Goal: Task Accomplishment & Management: Manage account settings

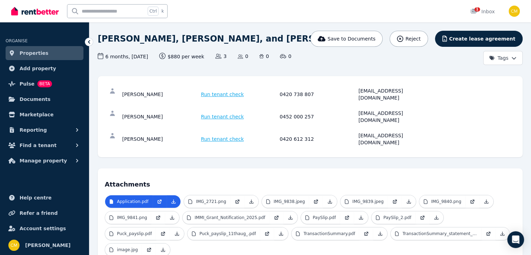
scroll to position [29, 0]
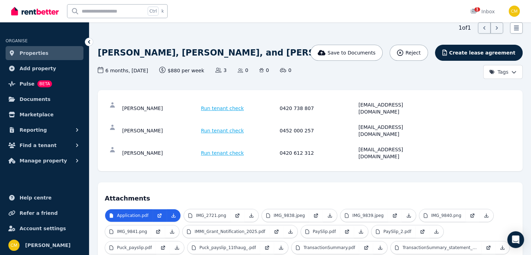
click at [55, 51] on link "Properties" at bounding box center [45, 53] width 78 height 14
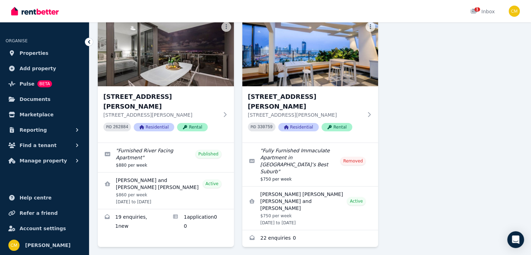
scroll to position [54, 0]
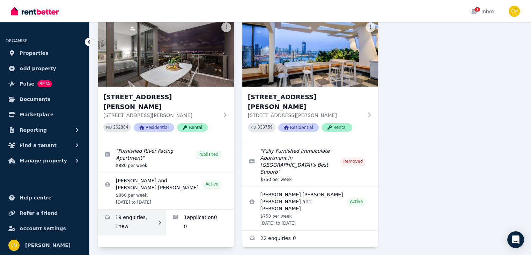
click at [140, 211] on link "Enquiries for 1010/37 Mayne Road, Bowen Hills" at bounding box center [132, 222] width 68 height 26
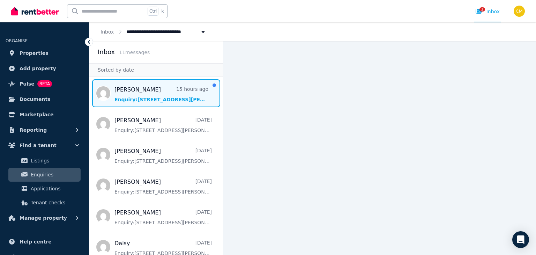
click at [160, 85] on span "Message list" at bounding box center [156, 93] width 134 height 28
